Goal: Information Seeking & Learning: Learn about a topic

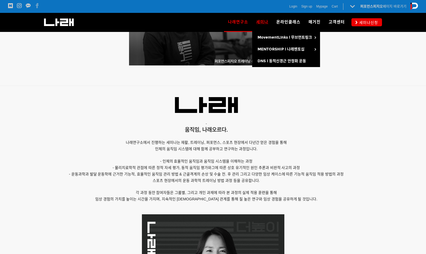
scroll to position [268, 0]
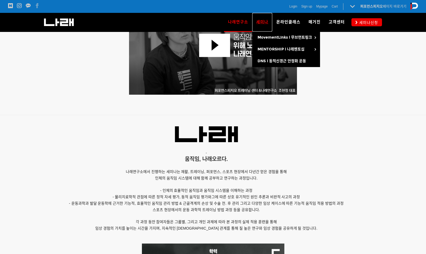
click at [265, 23] on span "세미나" at bounding box center [262, 22] width 12 height 5
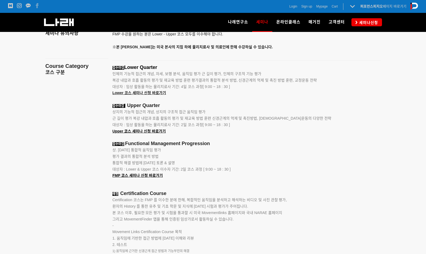
scroll to position [671, 0]
click at [162, 93] on span "Lower 코스 세미나 신청 바로가기" at bounding box center [139, 92] width 54 height 4
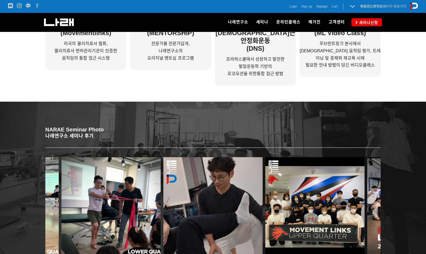
scroll to position [242, 0]
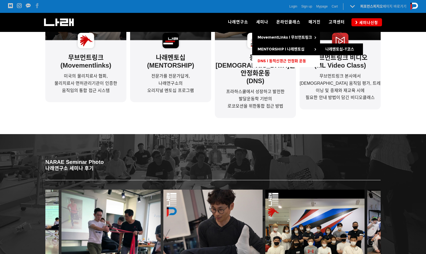
click at [273, 60] on span "DNS l 동적신경근 안정화 운동" at bounding box center [282, 61] width 49 height 5
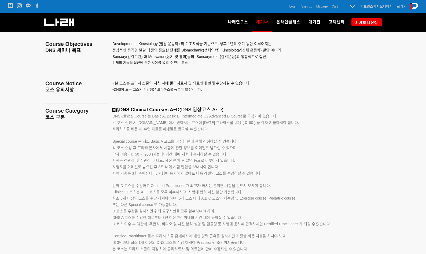
scroll to position [805, 0]
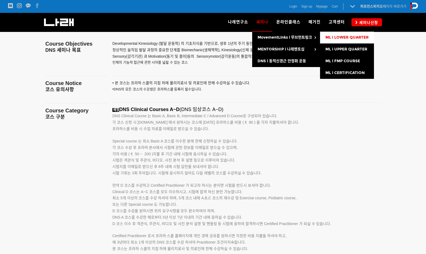
click at [348, 36] on span "ML l LOWER QUARTER" at bounding box center [347, 37] width 43 height 5
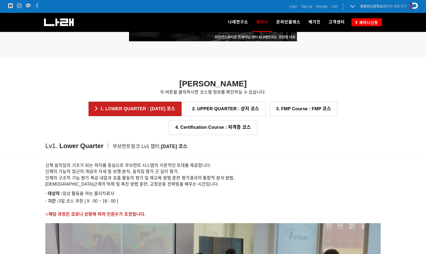
scroll to position [402, 0]
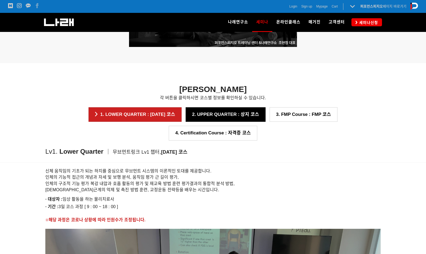
click at [192, 117] on link "2. UPPER QUARTER : 상지 코스" at bounding box center [226, 114] width 80 height 14
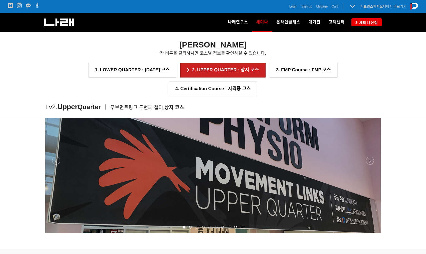
scroll to position [699, 0]
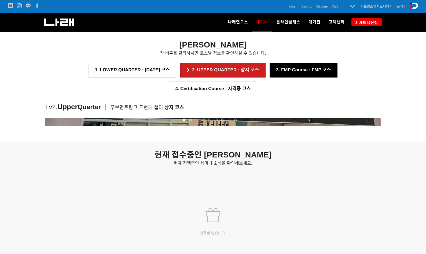
click at [270, 71] on link "3. FMP Course : FMP 코스" at bounding box center [304, 70] width 68 height 14
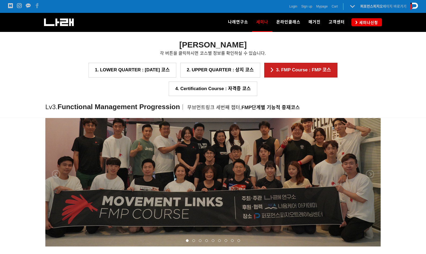
scroll to position [605, 0]
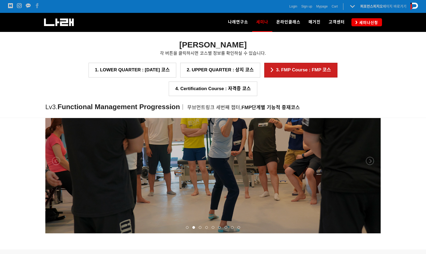
click at [57, 165] on p at bounding box center [213, 161] width 336 height 145
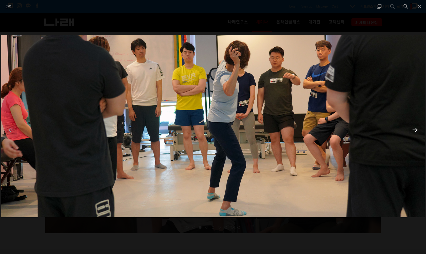
click at [415, 133] on div at bounding box center [415, 130] width 11 height 10
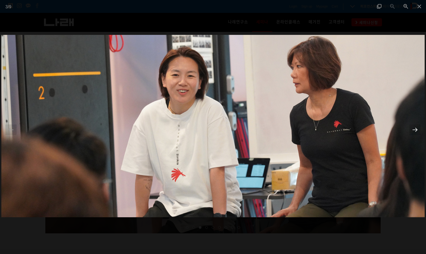
click at [415, 133] on div at bounding box center [415, 130] width 11 height 10
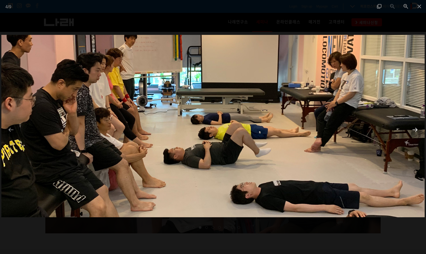
click at [415, 133] on div at bounding box center [415, 130] width 11 height 10
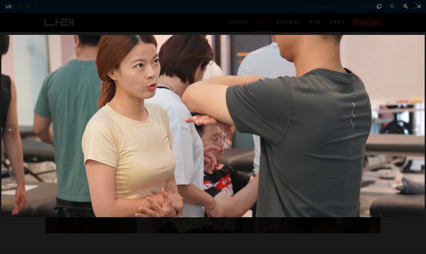
click at [415, 133] on div at bounding box center [415, 130] width 11 height 10
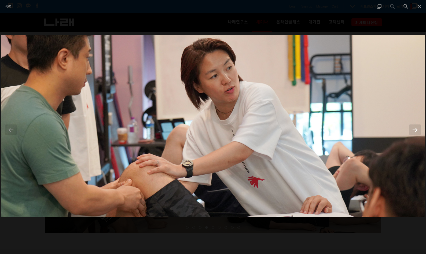
click at [415, 133] on div at bounding box center [415, 130] width 11 height 10
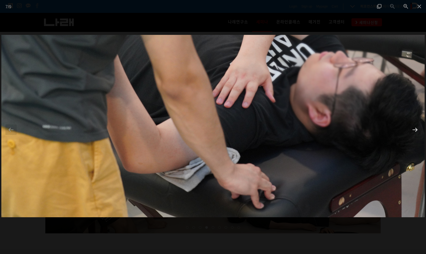
click at [415, 133] on div at bounding box center [415, 130] width 11 height 10
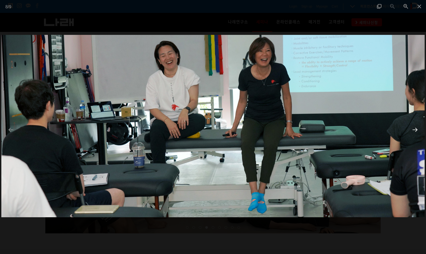
click at [414, 129] on div at bounding box center [415, 130] width 11 height 10
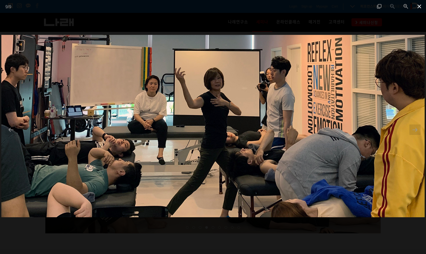
click at [420, 7] on span at bounding box center [419, 6] width 13 height 13
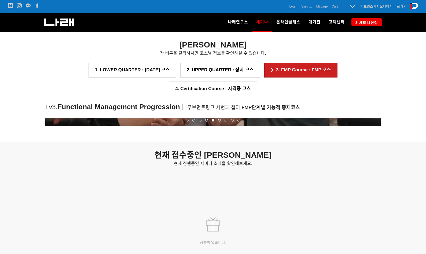
scroll to position [766, 0]
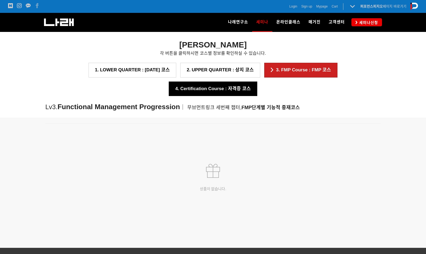
click at [257, 82] on link "4. Certification Course : 자격증 코스" at bounding box center [213, 89] width 88 height 14
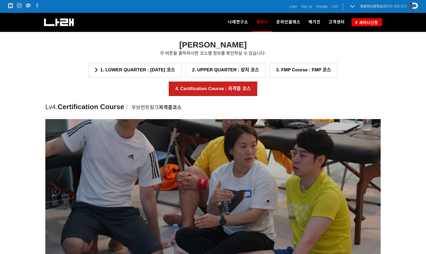
scroll to position [592, 0]
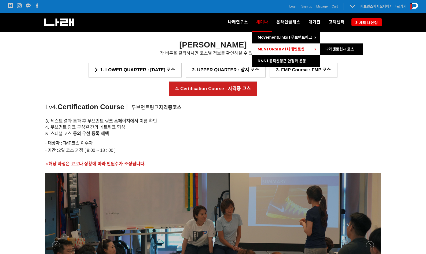
click at [267, 48] on span "MENTORSHIP l 나래멘토십" at bounding box center [281, 49] width 47 height 5
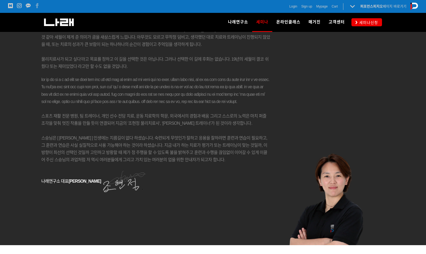
scroll to position [617, 0]
